Goal: Navigation & Orientation: Find specific page/section

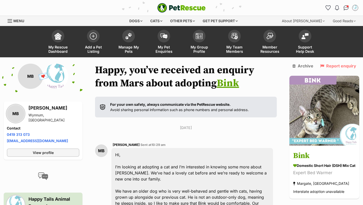
click at [132, 40] on span at bounding box center [128, 36] width 13 height 13
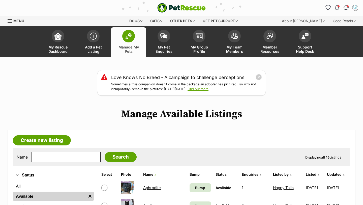
click at [150, 189] on link "Aphrodite" at bounding box center [152, 187] width 18 height 5
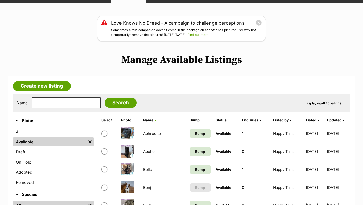
scroll to position [67, 0]
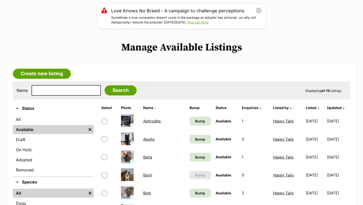
click at [146, 140] on link "Apollo" at bounding box center [148, 139] width 11 height 5
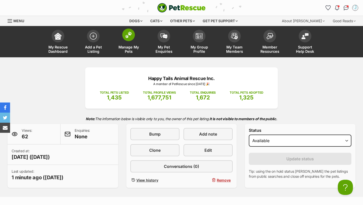
click at [130, 35] on img at bounding box center [128, 34] width 7 height 7
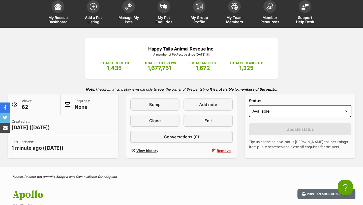
scroll to position [34, 0]
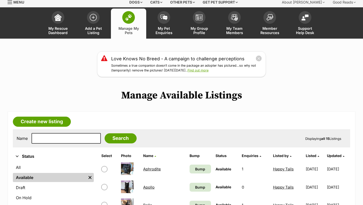
scroll to position [65, 0]
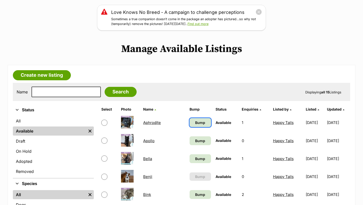
click at [195, 121] on span "Bump" at bounding box center [200, 122] width 10 height 5
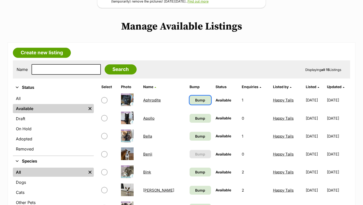
scroll to position [88, 0]
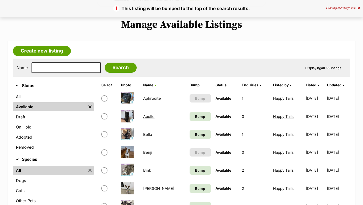
scroll to position [90, 0]
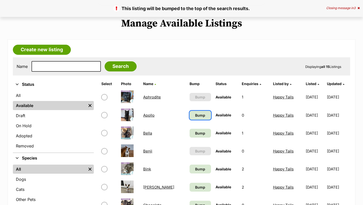
click at [195, 117] on span "Bump" at bounding box center [200, 114] width 10 height 5
